Goal: Transaction & Acquisition: Download file/media

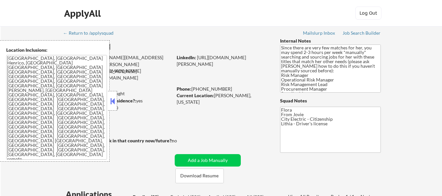
select select ""pending""
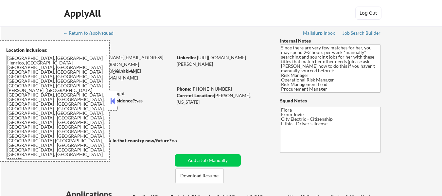
select select ""pending""
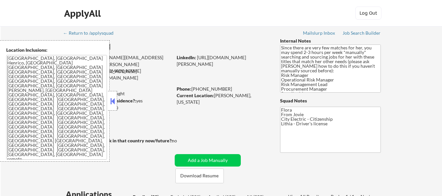
select select ""pending""
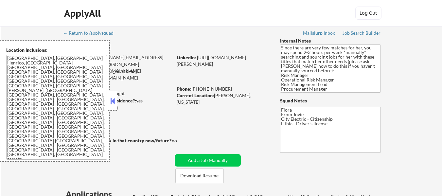
select select ""pending""
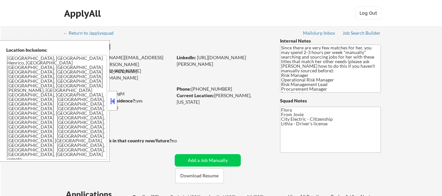
scroll to position [163, 0]
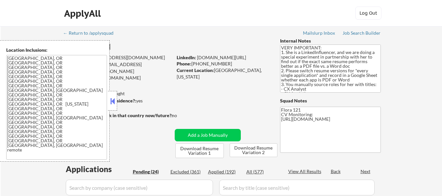
select select ""pending""
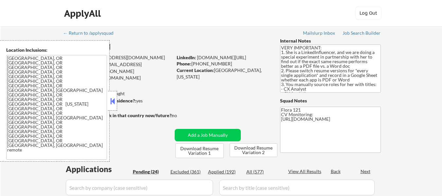
select select ""pending""
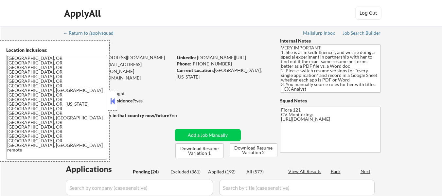
select select ""pending""
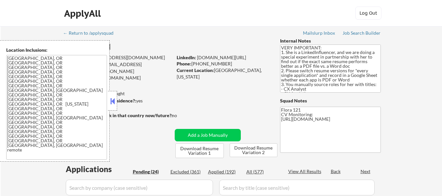
select select ""pending""
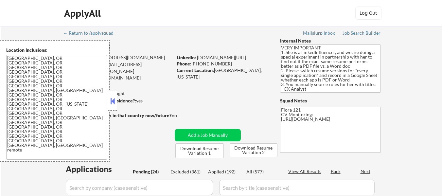
select select ""pending""
click at [209, 152] on button "Download Resume Variation 1" at bounding box center [199, 150] width 48 height 15
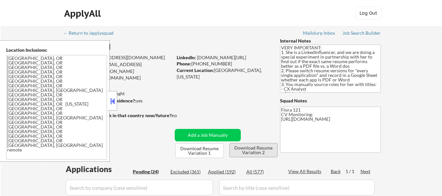
click at [259, 152] on button "Download Resume Variation 2" at bounding box center [253, 150] width 48 height 14
click at [110, 98] on button at bounding box center [112, 101] width 7 height 10
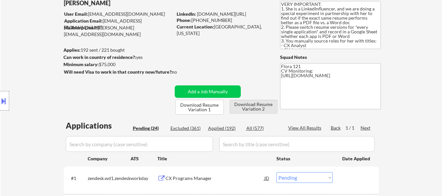
scroll to position [98, 0]
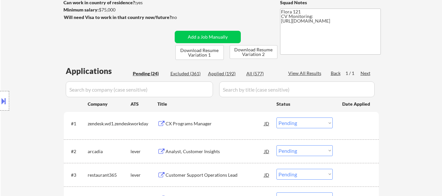
click at [194, 124] on div "CX Programs Manager" at bounding box center [214, 123] width 99 height 7
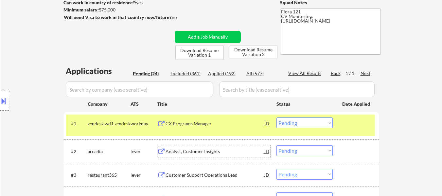
click at [181, 152] on div "Analyst, Customer Insights" at bounding box center [214, 151] width 99 height 7
